Goal: Contribute content: Contribute content

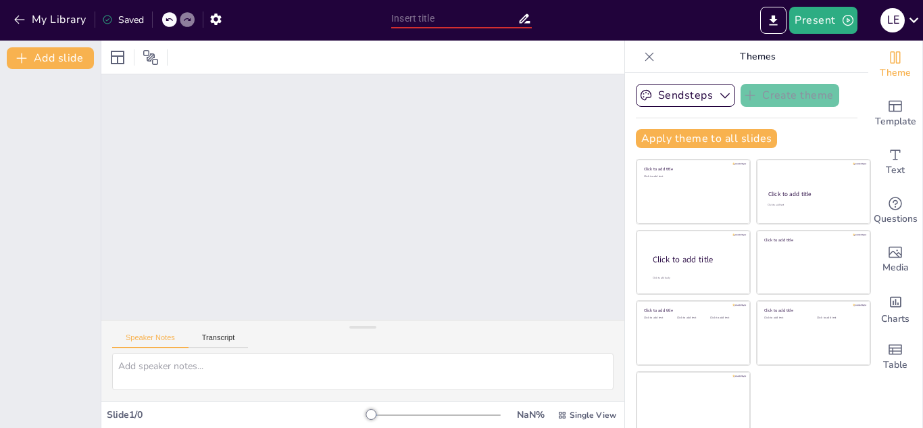
click at [426, 22] on input "text" at bounding box center [454, 19] width 126 height 20
type input "m"
type input "Mamiferos"
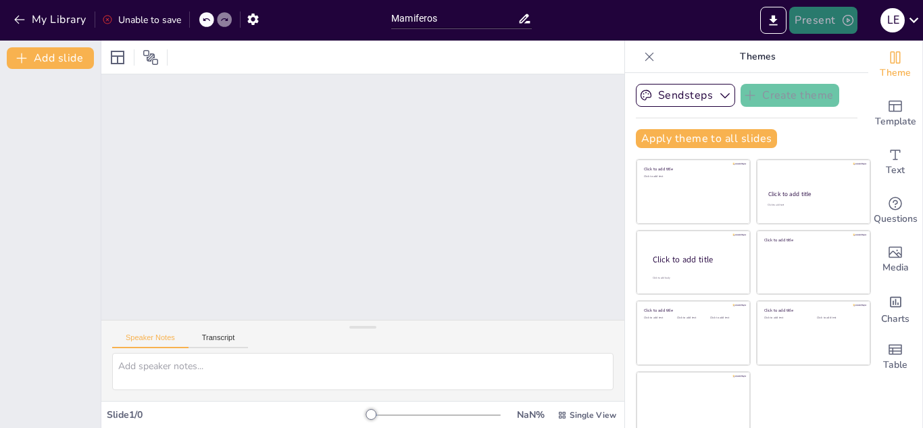
click at [844, 18] on icon "button" at bounding box center [848, 21] width 14 height 14
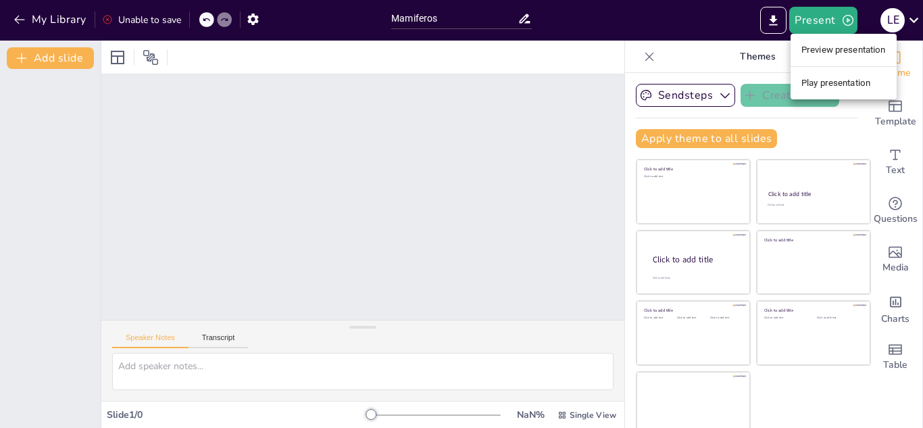
click at [848, 79] on li "Play presentation" at bounding box center [843, 83] width 106 height 22
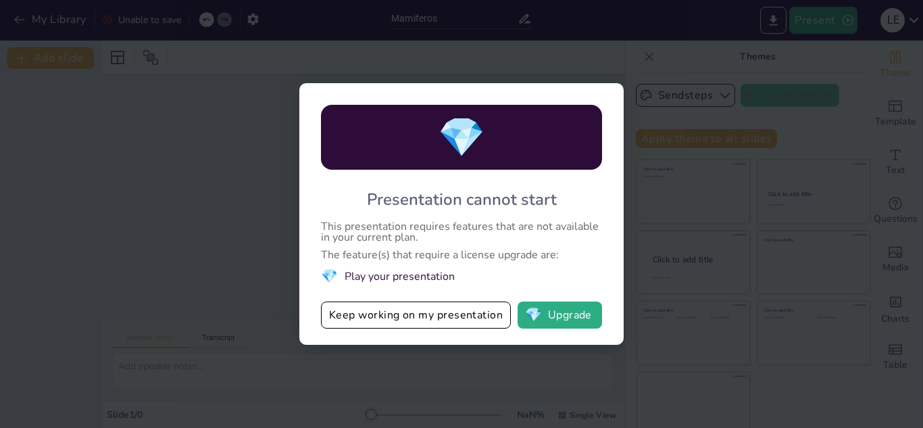
click at [675, 88] on div "💎 Presentation cannot start This presentation requires features that are not av…" at bounding box center [461, 214] width 923 height 428
click at [424, 322] on button "Keep working on my presentation" at bounding box center [416, 314] width 190 height 27
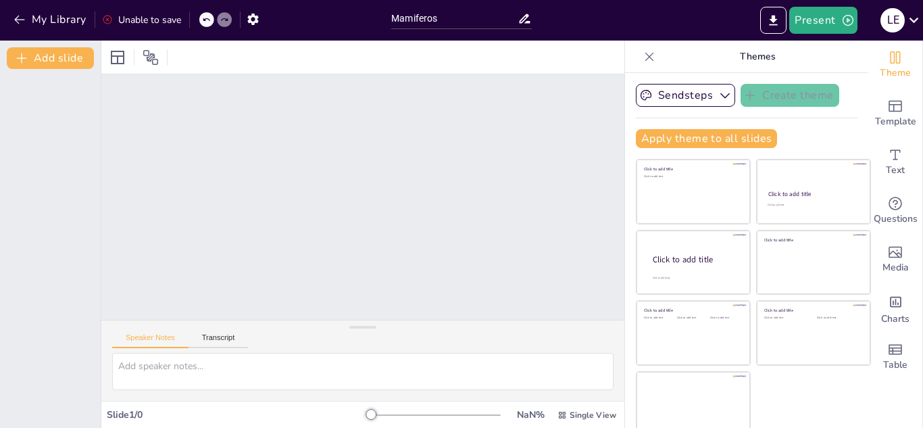
click at [241, 128] on div at bounding box center [362, 196] width 523 height 245
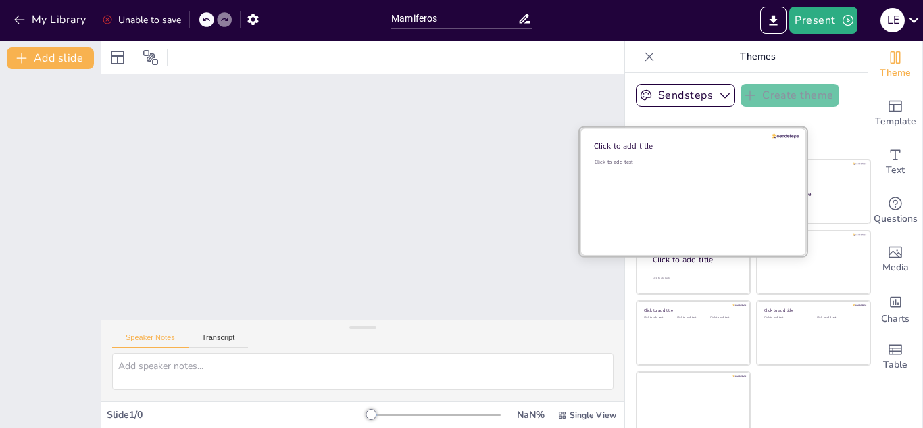
click at [656, 190] on div "Click to add text" at bounding box center [690, 200] width 193 height 84
click at [640, 190] on div "Click to add text" at bounding box center [690, 200] width 193 height 84
click at [616, 145] on div "Click to add title" at bounding box center [690, 145] width 193 height 11
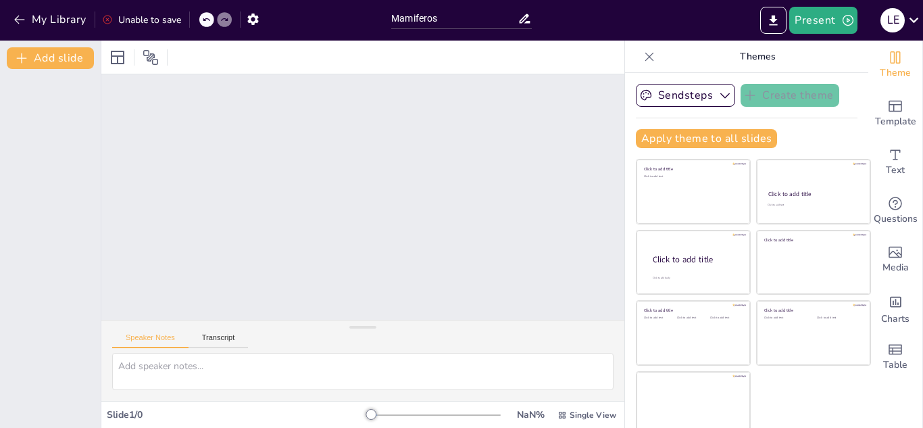
click at [315, 211] on div at bounding box center [362, 196] width 523 height 245
click at [226, 335] on button "Transcript" at bounding box center [218, 340] width 60 height 15
click at [147, 342] on button "Speaker Notes" at bounding box center [150, 340] width 76 height 15
click at [180, 369] on textarea at bounding box center [362, 371] width 501 height 37
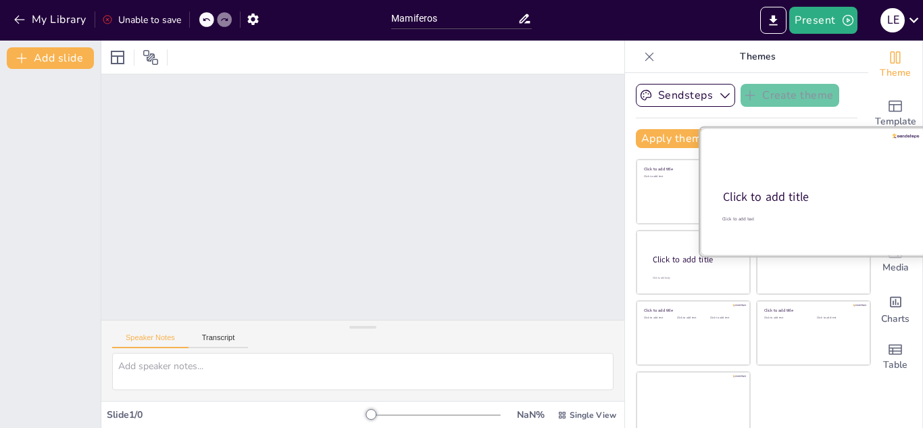
click at [798, 193] on div "Click to add title" at bounding box center [812, 197] width 179 height 16
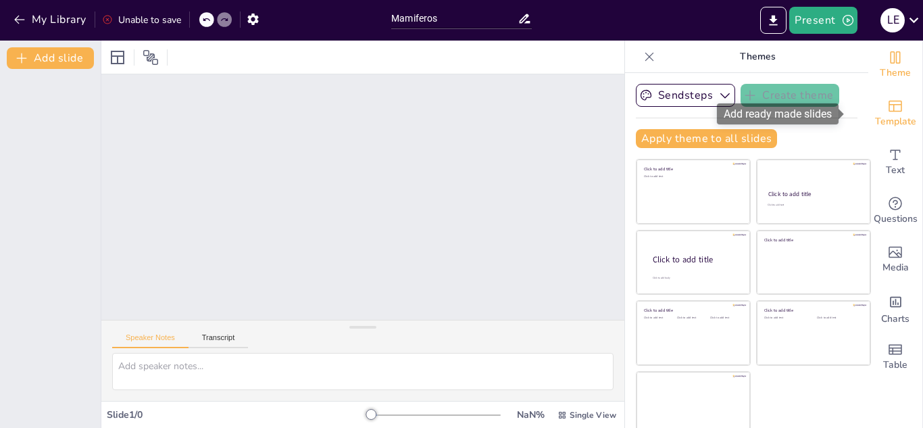
click at [887, 107] on icon "Add ready made slides" at bounding box center [895, 106] width 16 height 16
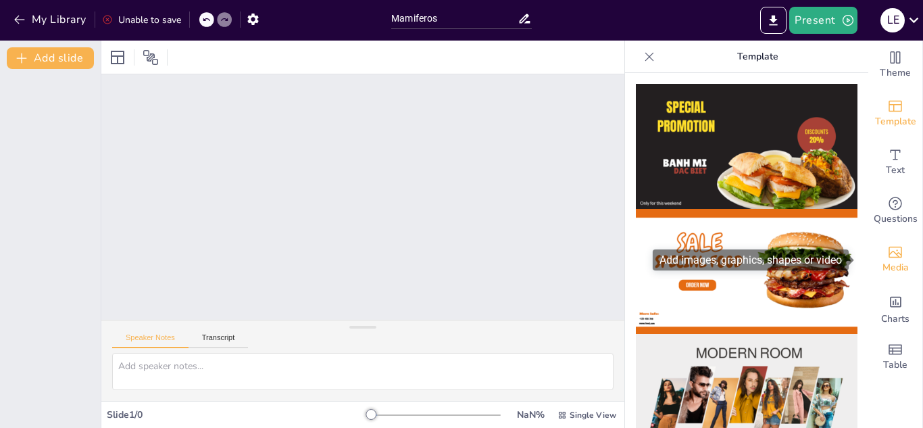
click at [887, 246] on icon "Add images, graphics, shapes or video" at bounding box center [895, 252] width 16 height 16
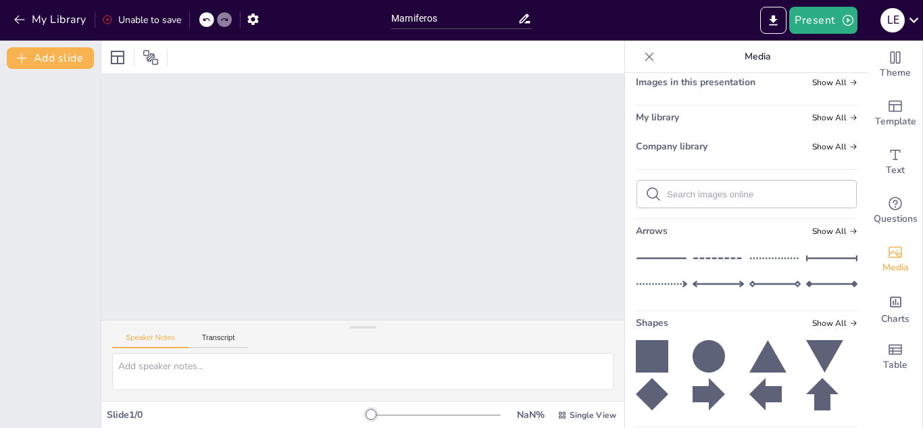
scroll to position [68, 0]
